Goal: Task Accomplishment & Management: Use online tool/utility

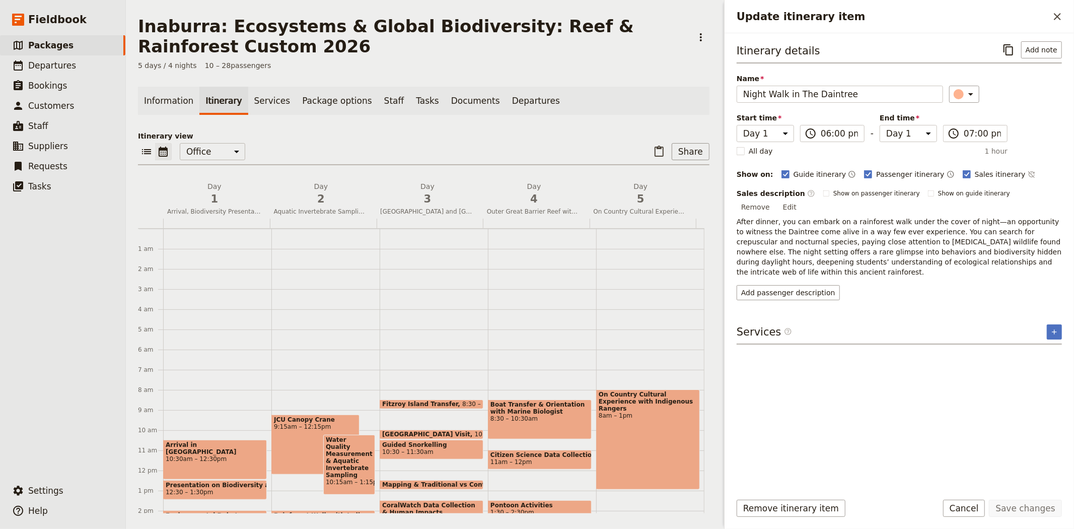
scroll to position [131, 0]
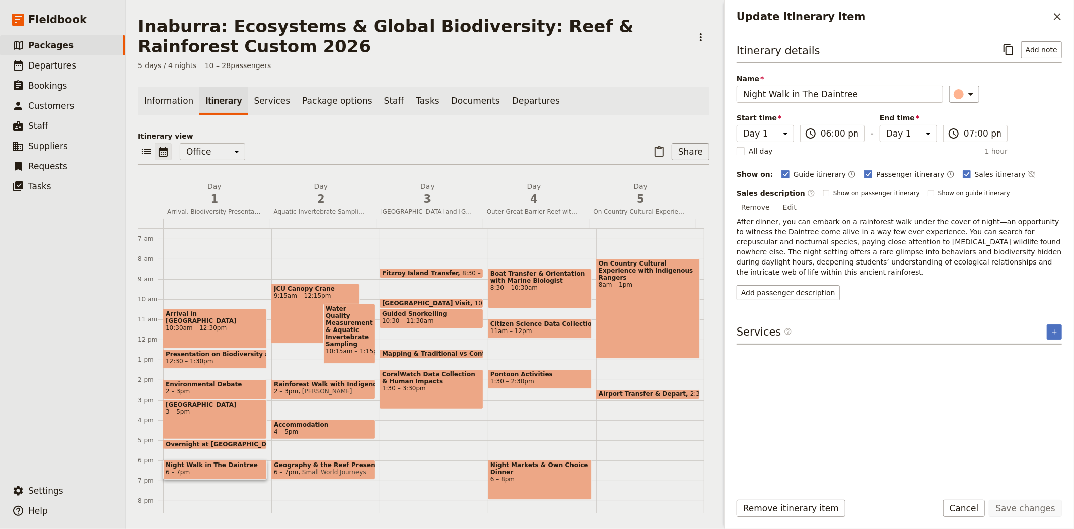
click at [333, 143] on div "​ ​ Office Guide Passenger Sales ​ Share" at bounding box center [424, 154] width 572 height 22
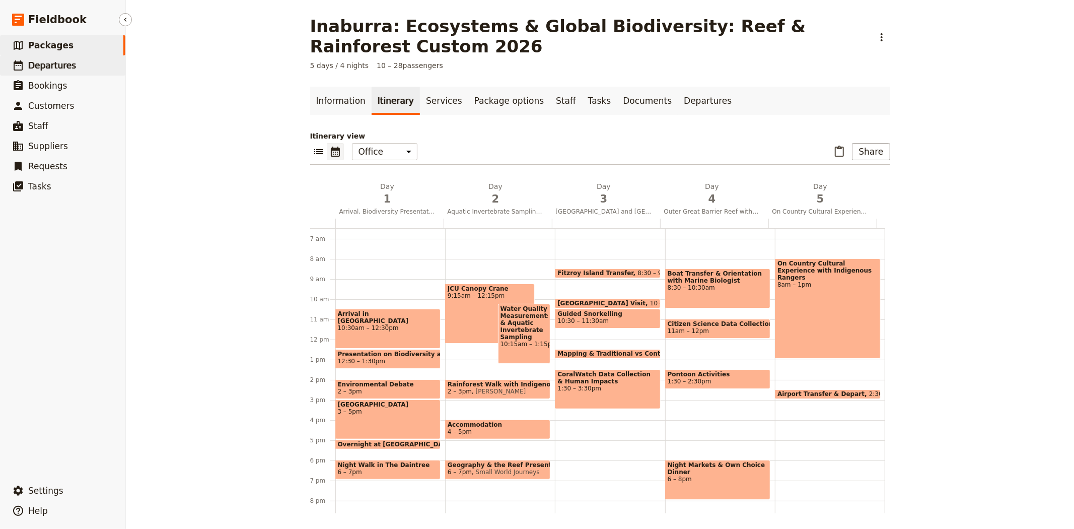
click at [52, 68] on span "Departures" at bounding box center [52, 65] width 48 height 10
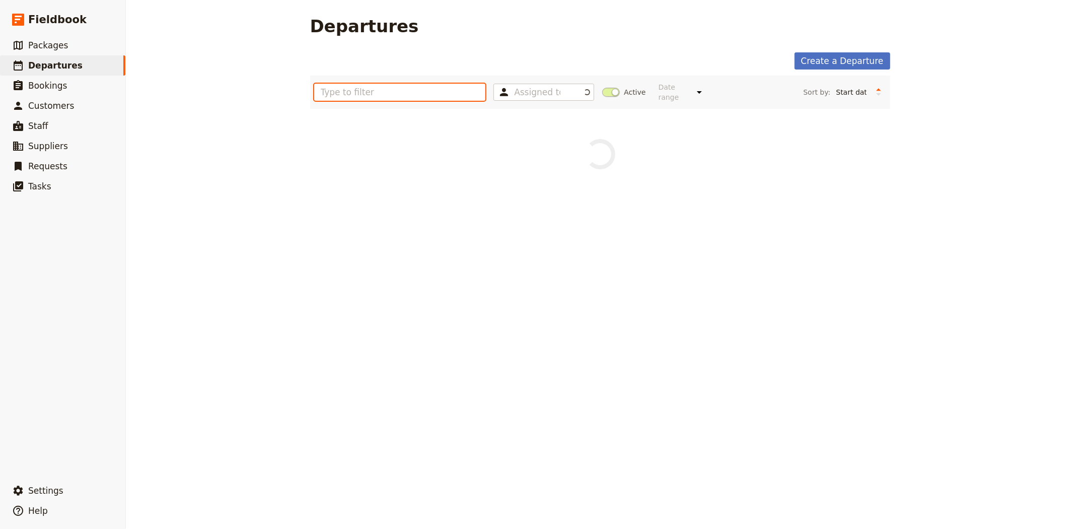
click at [394, 91] on input "text" at bounding box center [400, 92] width 172 height 17
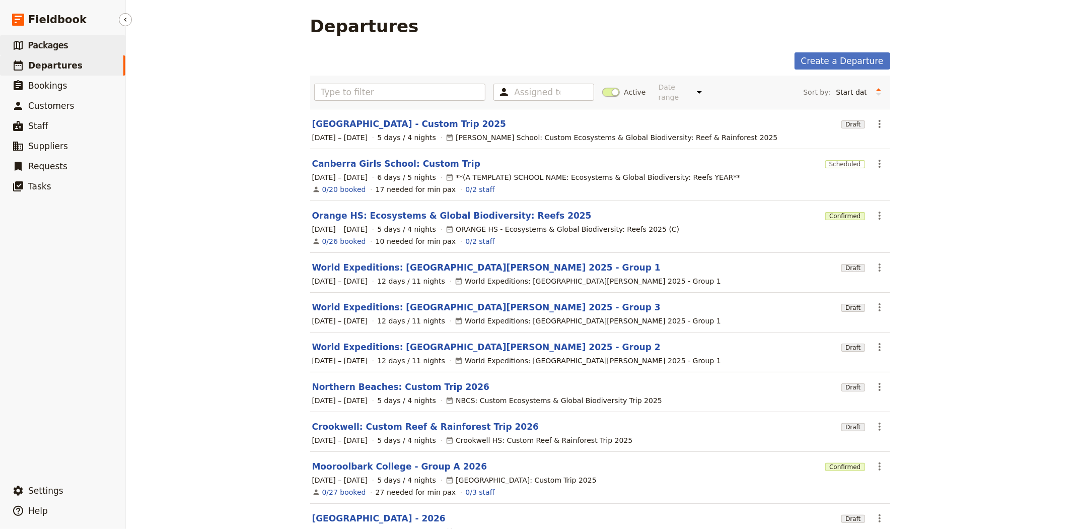
click at [87, 46] on link "​ Packages" at bounding box center [62, 45] width 125 height 20
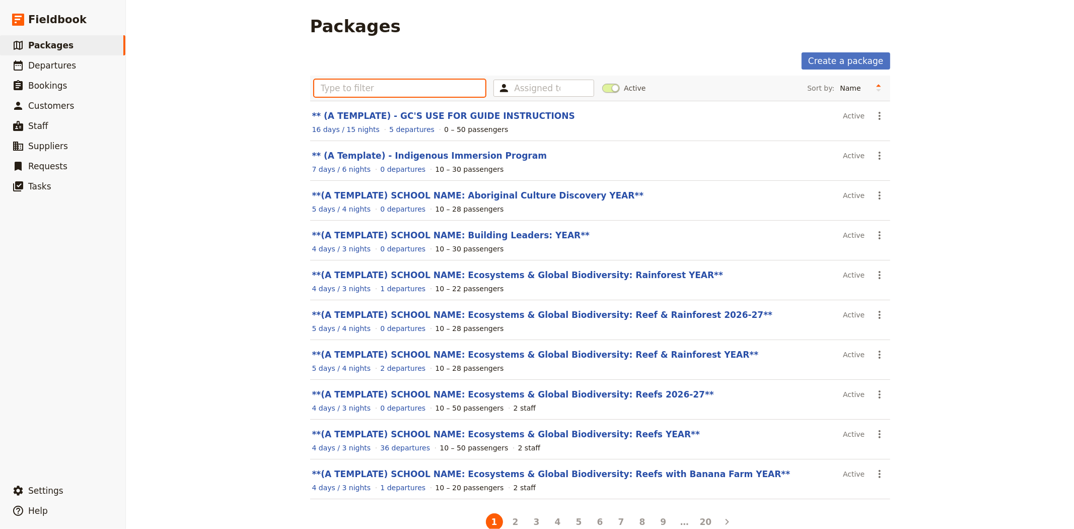
click at [415, 82] on input "text" at bounding box center [400, 88] width 172 height 17
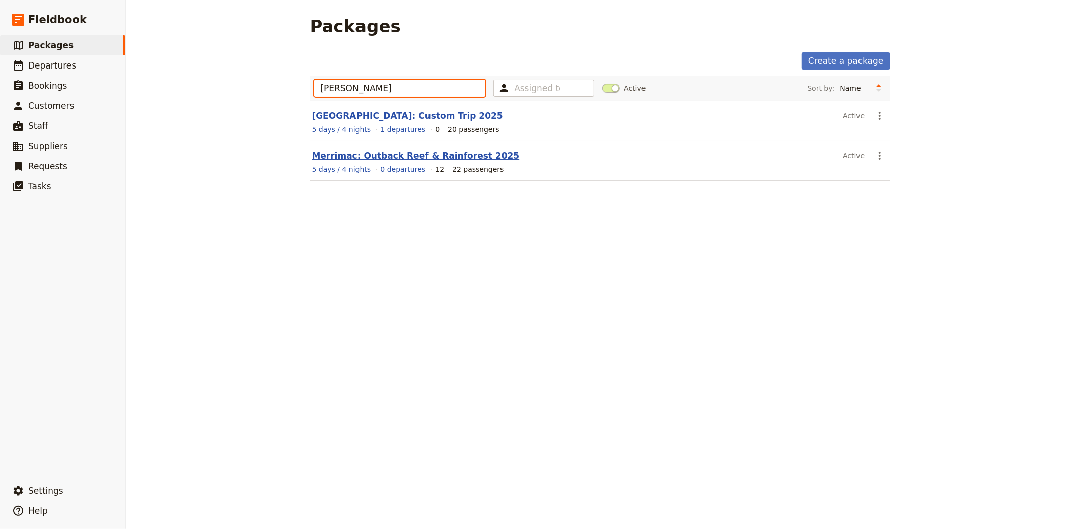
type input "[PERSON_NAME]"
click at [355, 156] on link "Merrimac: Outback Reef & Rainforest 2025" at bounding box center [416, 156] width 208 height 10
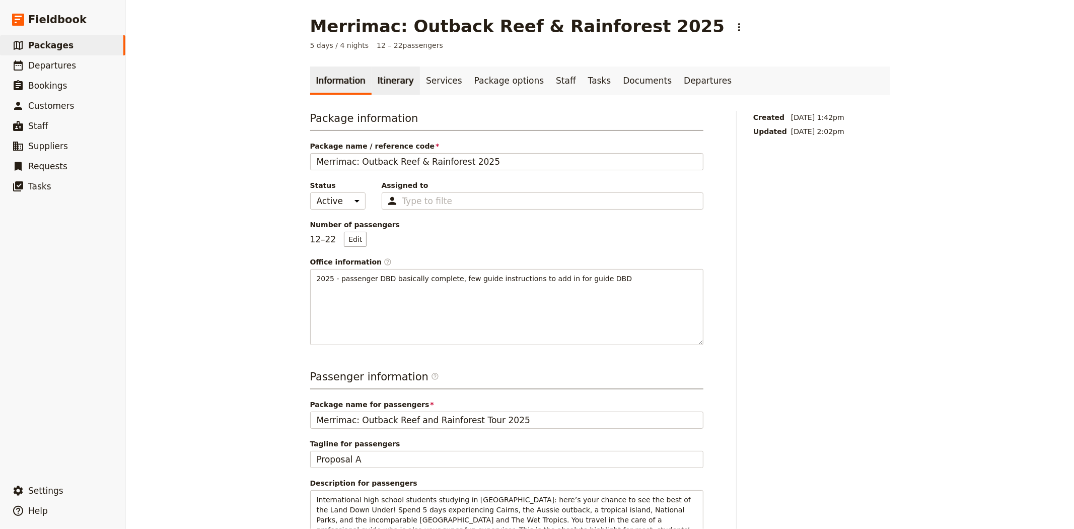
click at [380, 81] on link "Itinerary" at bounding box center [396, 80] width 48 height 28
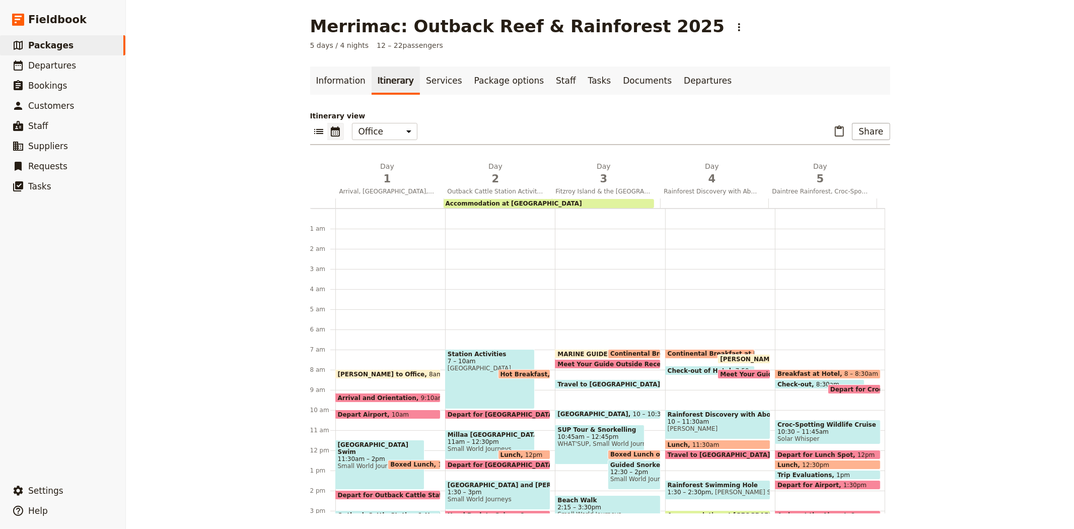
scroll to position [131, 0]
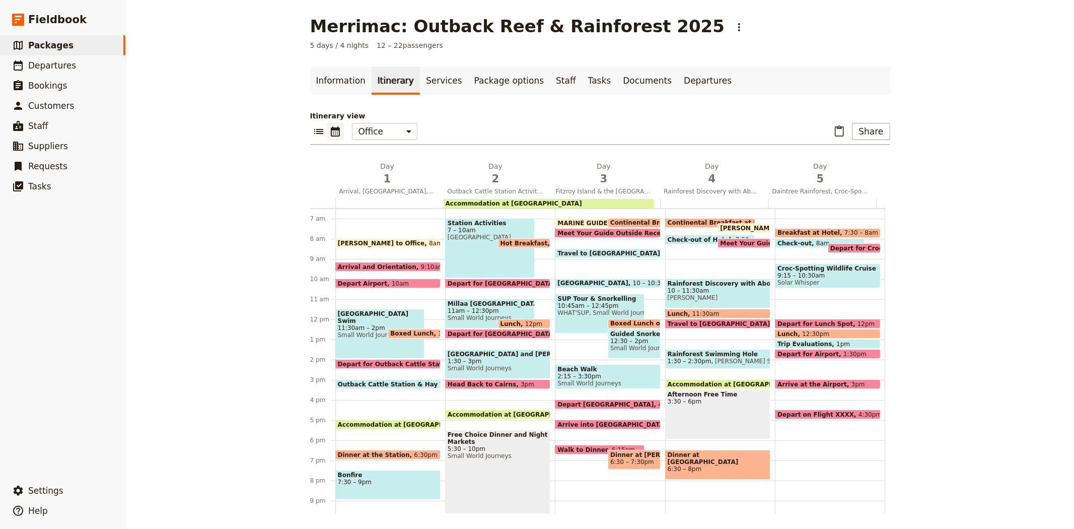
click at [823, 411] on span "Depart on Flight XXXX" at bounding box center [818, 414] width 81 height 7
select select "5"
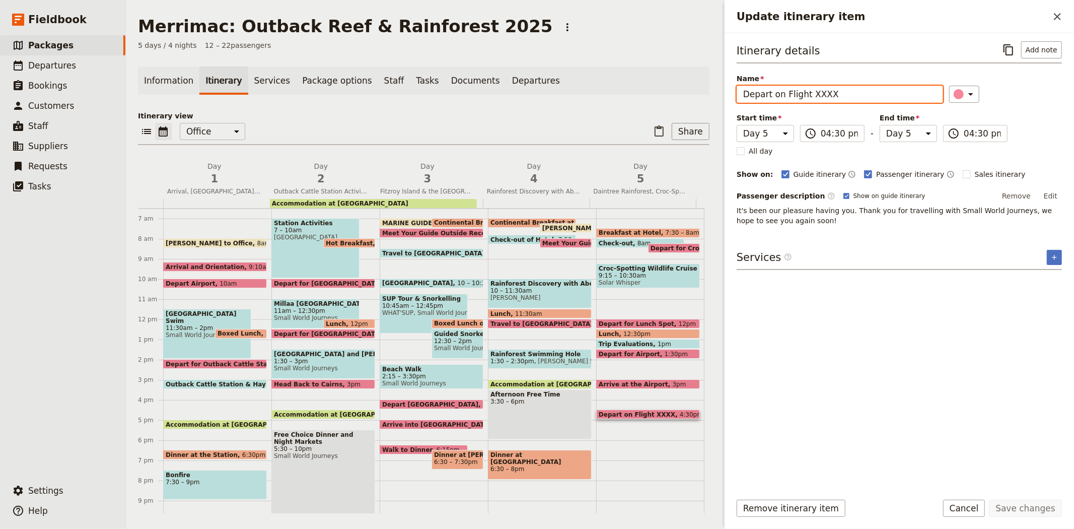
click at [812, 88] on input "Depart on Flight XXXX" at bounding box center [840, 94] width 207 height 17
type input "Depart on Flight JQ935"
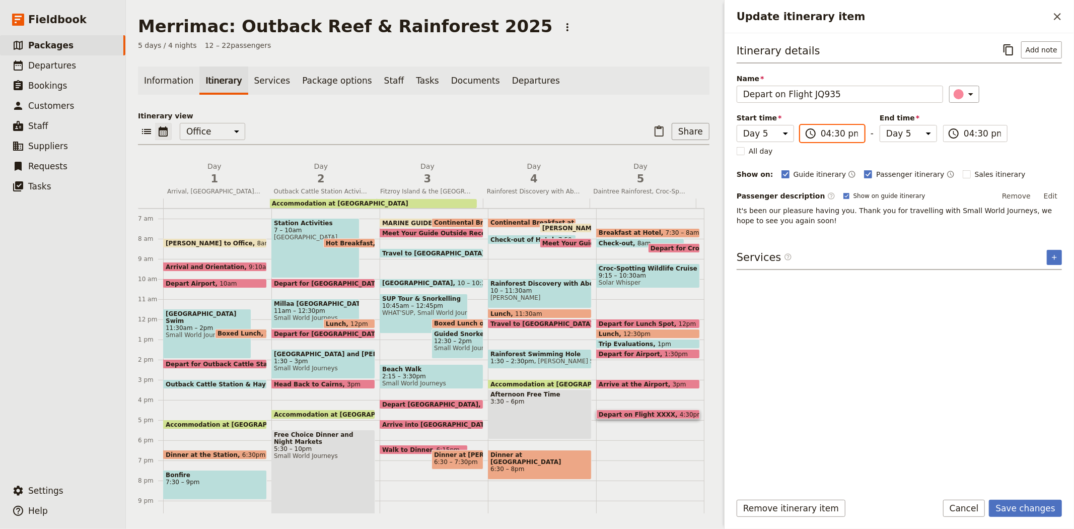
click at [833, 130] on input "04:30 pm" at bounding box center [839, 133] width 37 height 12
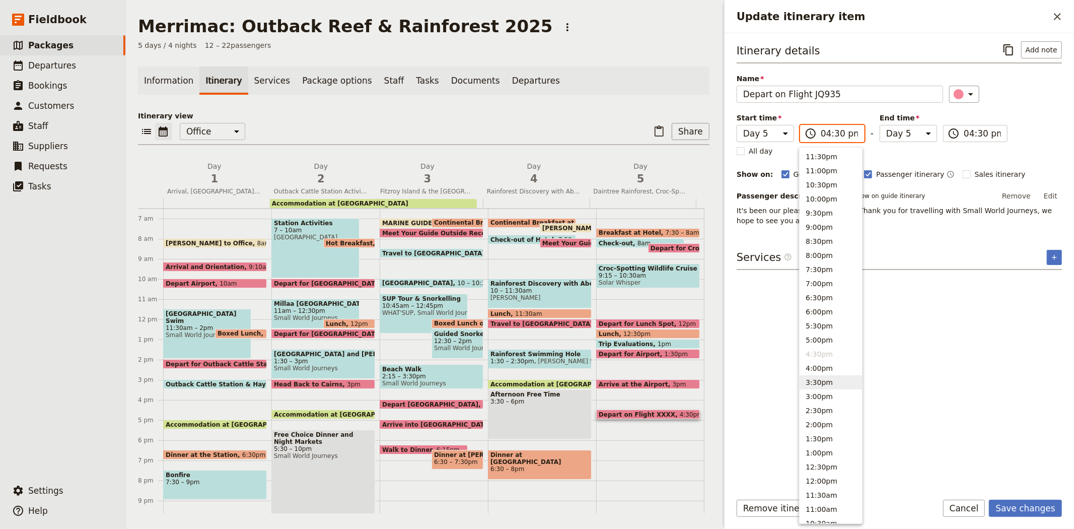
click at [824, 380] on button "3:30pm" at bounding box center [831, 382] width 62 height 14
type input "03:30 pm"
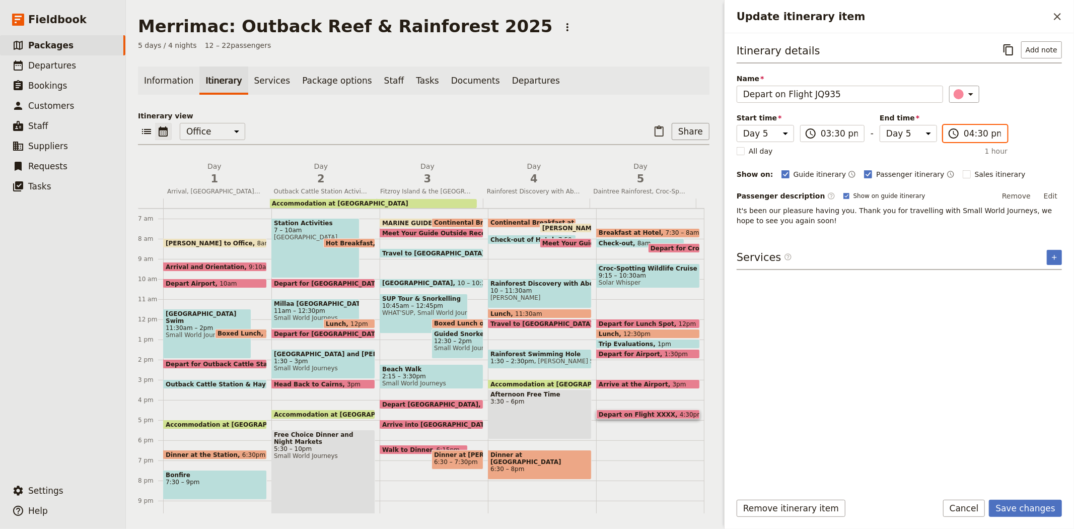
click at [976, 139] on input "04:30 pm" at bounding box center [982, 133] width 37 height 12
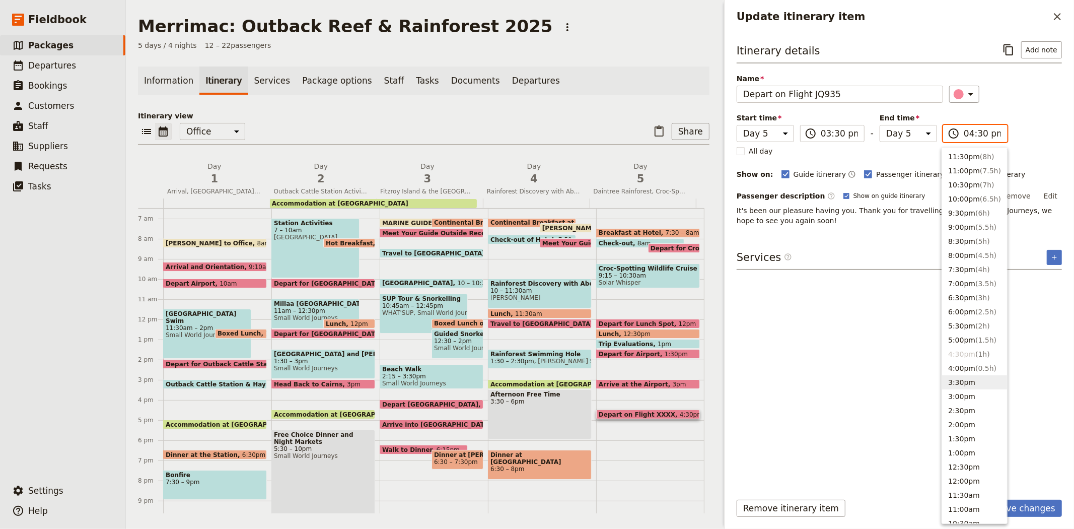
click at [959, 384] on button "3:30pm" at bounding box center [974, 382] width 65 height 14
type input "03:30 pm"
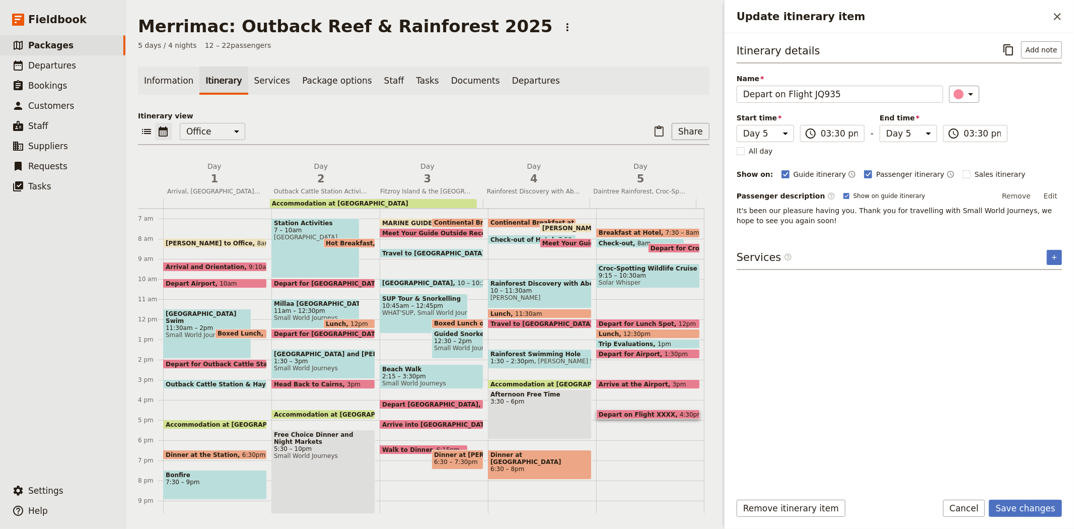
click at [1029, 138] on div "Itinerary details ​ Add note Name Depart on Flight JQ935 ​ Start time Day 1 Day…" at bounding box center [899, 133] width 325 height 184
click at [1016, 507] on button "Save changes" at bounding box center [1025, 508] width 73 height 17
